Goal: Information Seeking & Learning: Learn about a topic

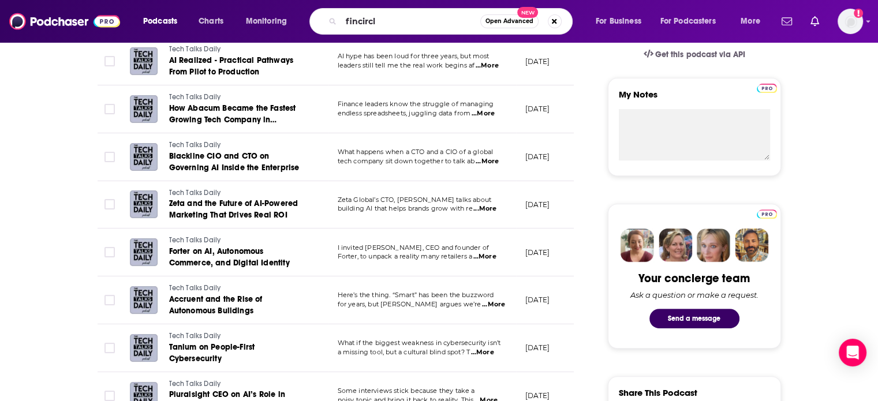
type input "fincircle"
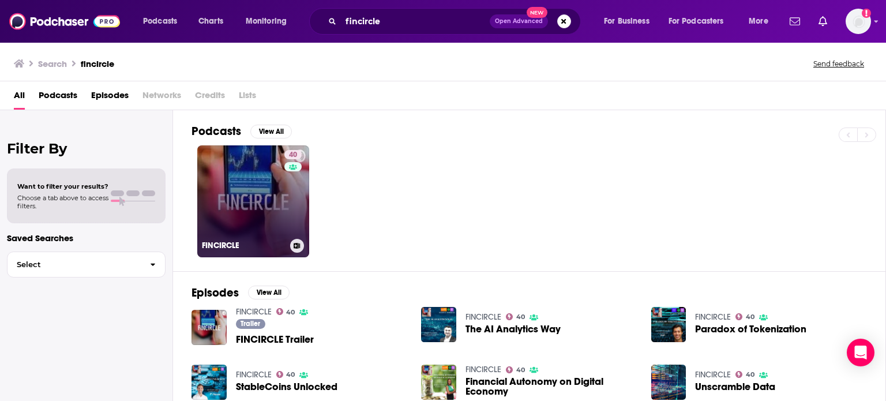
click at [254, 207] on link "40 FINCIRCLE" at bounding box center [253, 201] width 112 height 112
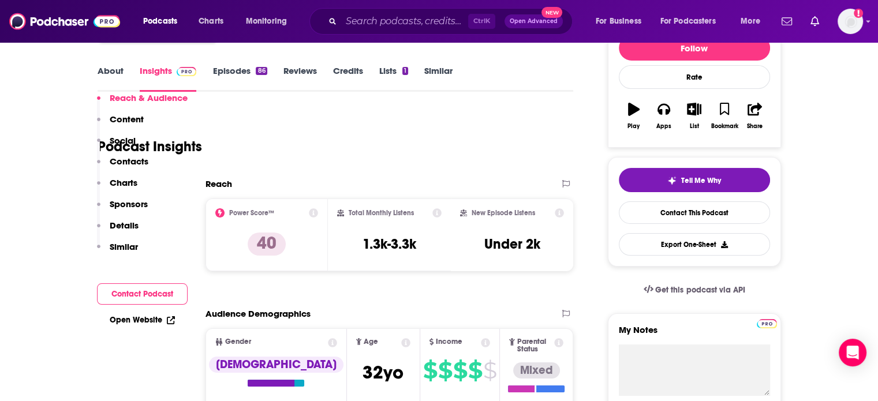
scroll to position [235, 0]
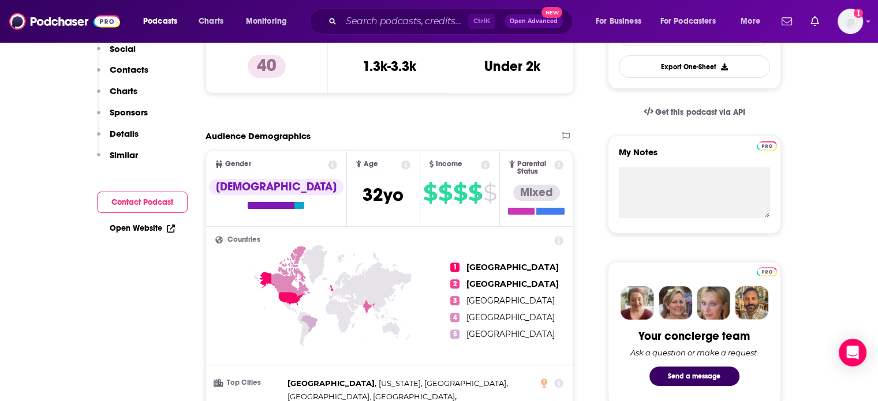
scroll to position [0, 0]
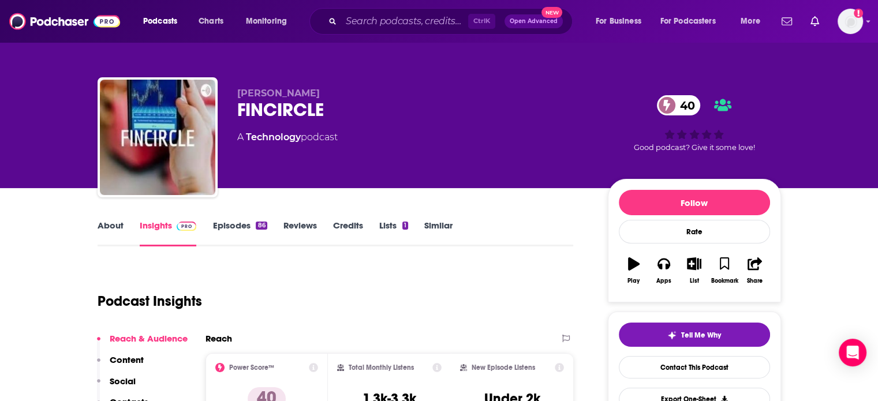
click at [234, 231] on link "Episodes 86" at bounding box center [239, 233] width 54 height 27
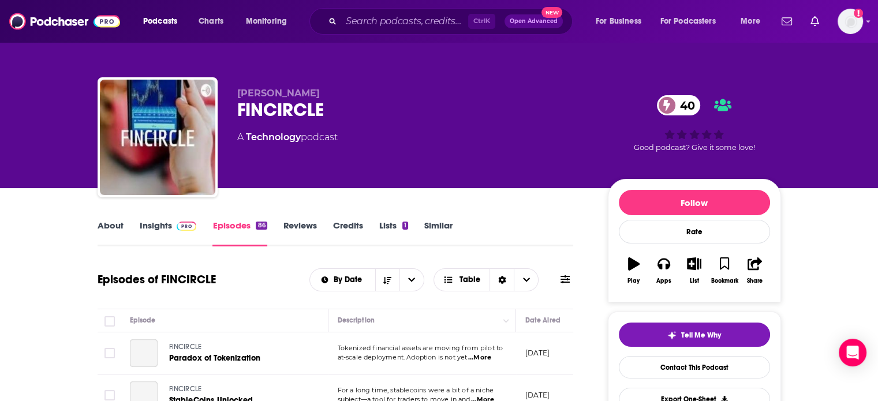
scroll to position [228, 0]
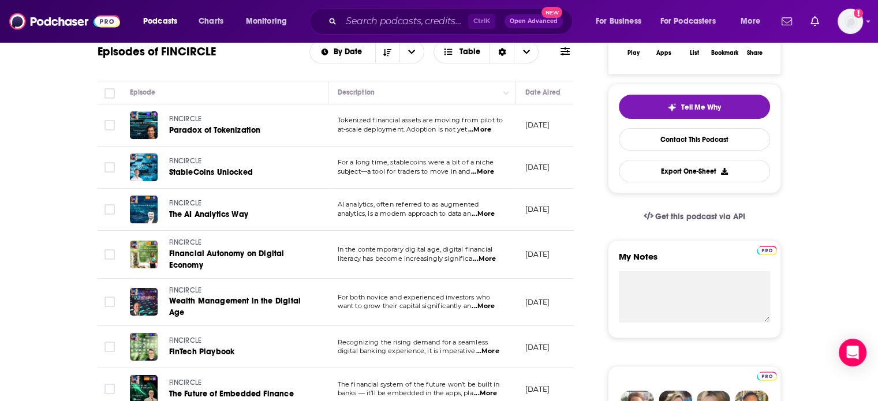
click at [488, 128] on span "...More" at bounding box center [479, 129] width 23 height 9
click at [484, 169] on span "...More" at bounding box center [482, 171] width 23 height 9
click at [486, 216] on span "...More" at bounding box center [482, 213] width 23 height 9
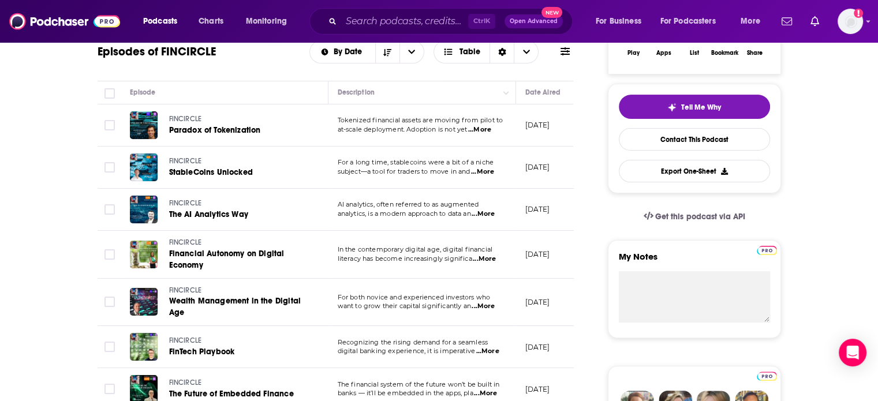
click at [482, 256] on span "...More" at bounding box center [484, 258] width 23 height 9
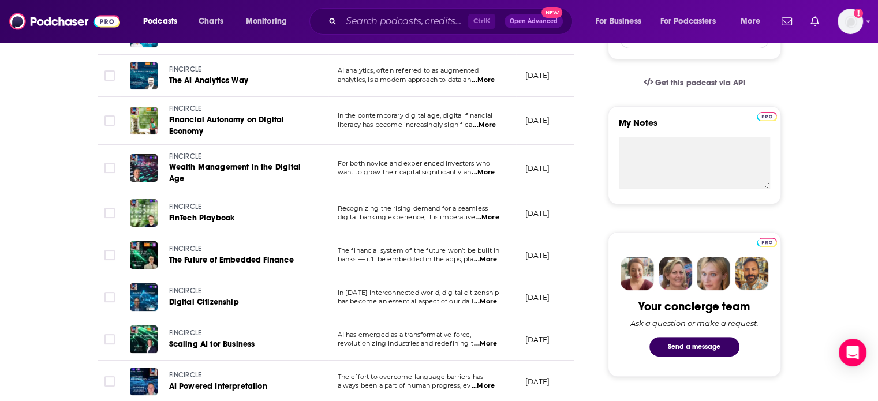
scroll to position [425, 0]
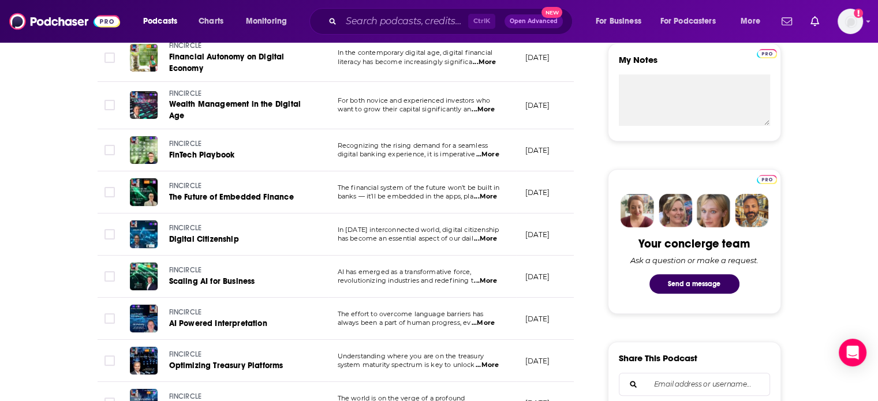
click at [490, 152] on span "...More" at bounding box center [487, 154] width 23 height 9
click at [492, 239] on span "...More" at bounding box center [485, 238] width 23 height 9
click at [489, 320] on span "...More" at bounding box center [482, 323] width 23 height 9
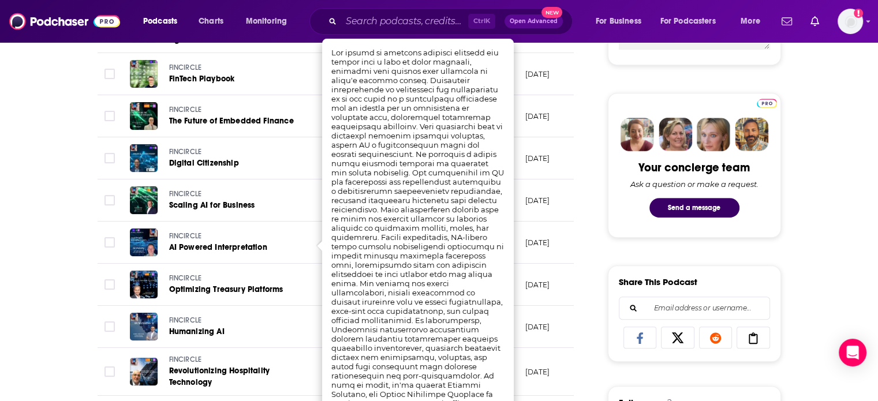
scroll to position [625, 0]
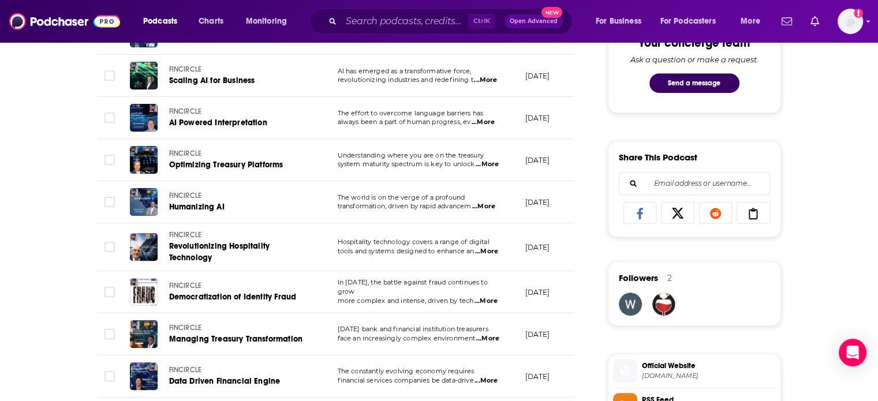
click at [12, 222] on div "About Insights Episodes 86 Reviews Credits Lists 1 Similar Episodes of FINCIRCL…" at bounding box center [439, 335] width 878 height 1545
click at [485, 204] on span "...More" at bounding box center [483, 206] width 23 height 9
click at [5, 283] on div "About Insights Episodes 86 Reviews Credits Lists 1 Similar Episodes of FINCIRCL…" at bounding box center [439, 335] width 878 height 1545
click at [493, 297] on span "...More" at bounding box center [485, 301] width 23 height 9
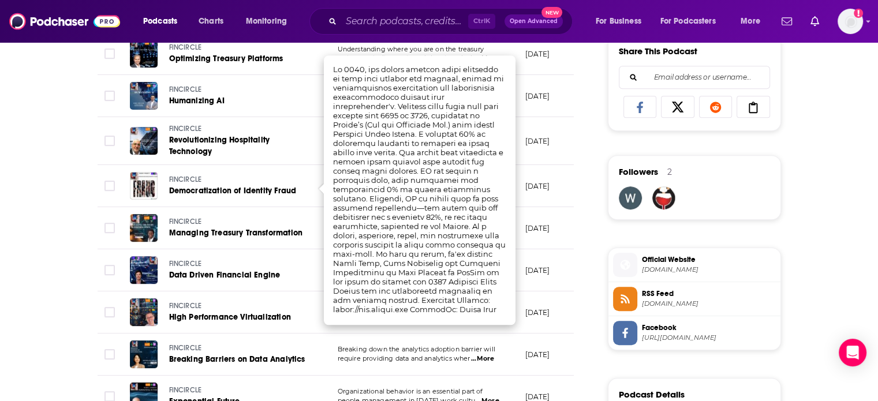
scroll to position [734, 0]
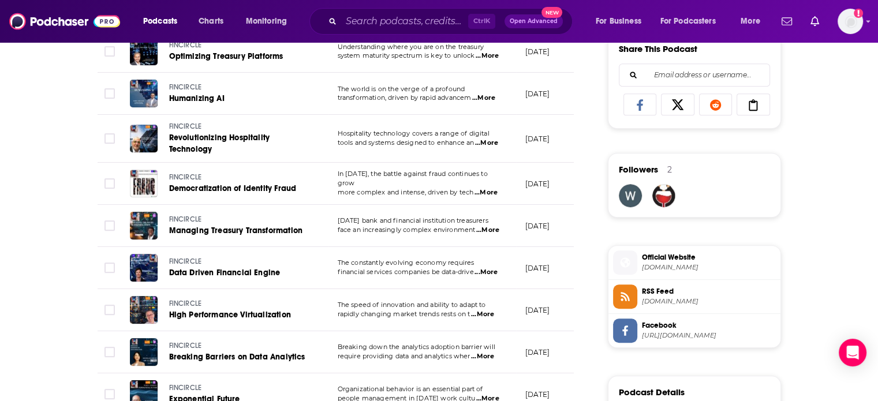
click at [37, 219] on div "About Insights Episodes 86 Reviews Credits Lists 1 Similar Episodes of FINCIRCL…" at bounding box center [439, 226] width 878 height 1545
click at [487, 188] on span "...More" at bounding box center [485, 192] width 23 height 9
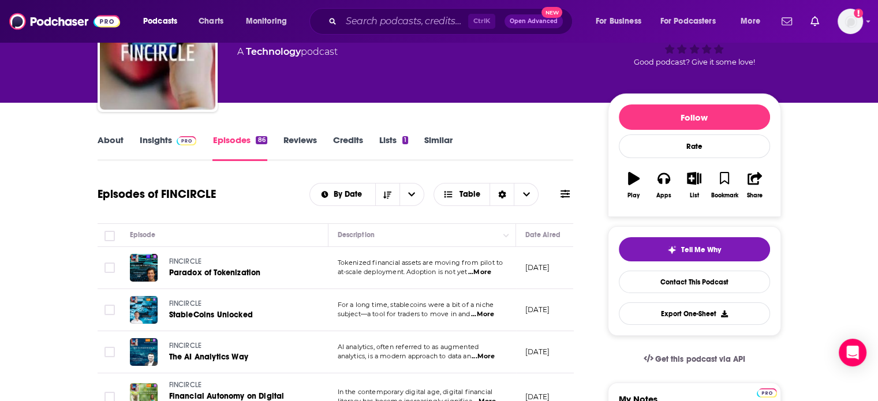
scroll to position [85, 0]
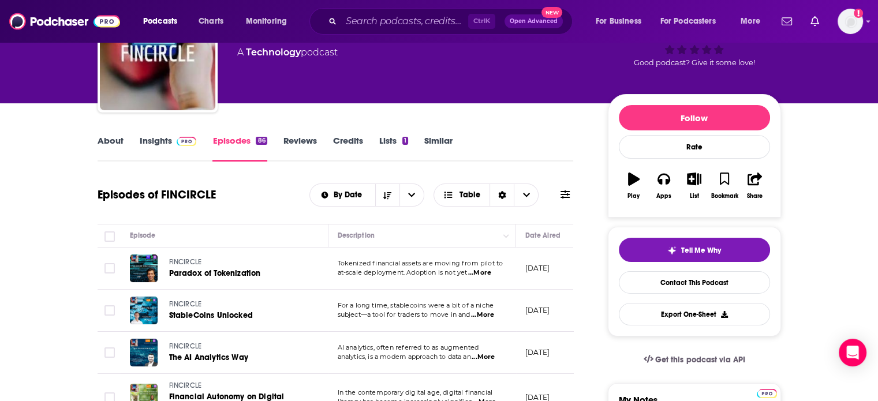
click at [107, 143] on link "About" at bounding box center [111, 148] width 26 height 27
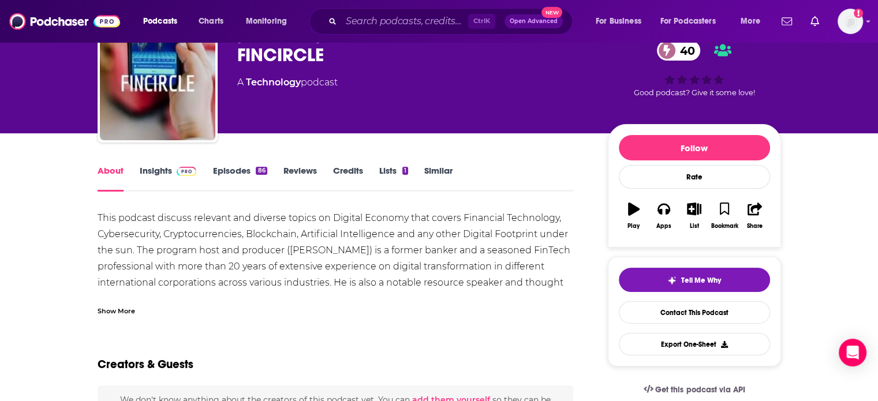
scroll to position [110, 0]
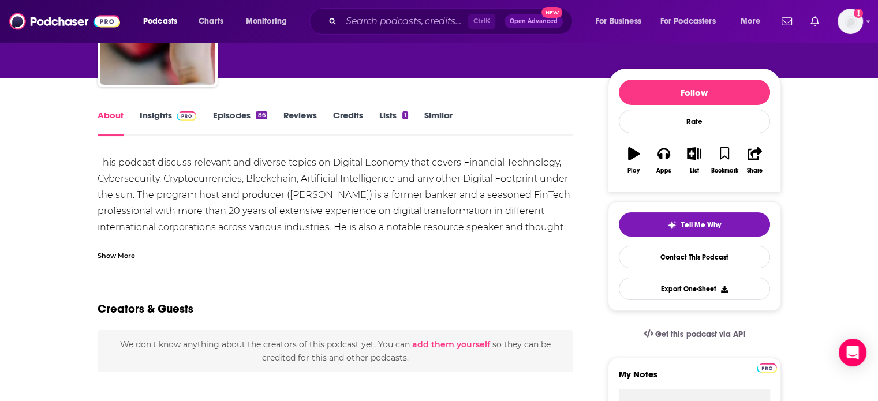
click at [123, 256] on div "Show More" at bounding box center [117, 254] width 38 height 11
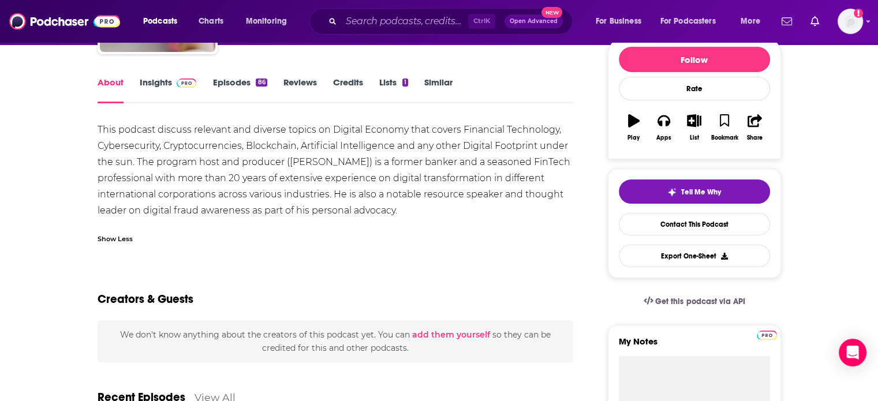
scroll to position [144, 0]
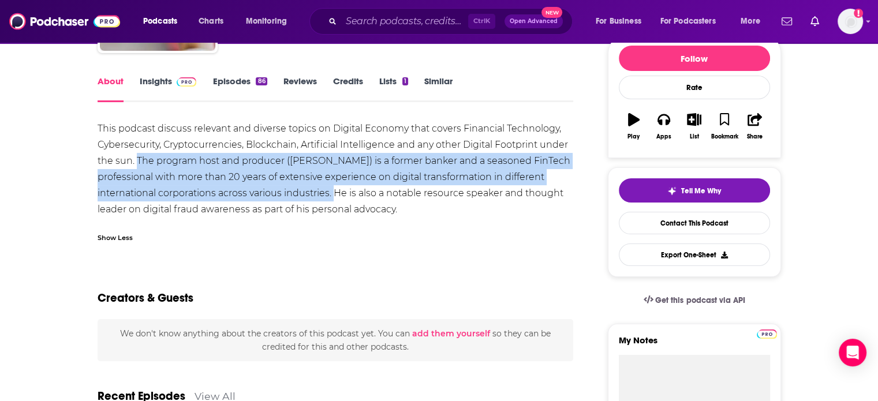
drag, startPoint x: 136, startPoint y: 159, endPoint x: 335, endPoint y: 198, distance: 202.3
click at [335, 198] on div "This podcast discuss relevant and diverse topics on Digital Economy that covers…" at bounding box center [336, 169] width 476 height 97
copy div "The program host and producer ([PERSON_NAME]) is a former banker and a seasoned…"
